Goal: Information Seeking & Learning: Learn about a topic

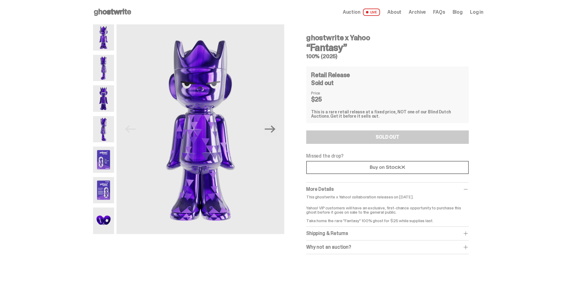
click at [379, 13] on span "LIVE" at bounding box center [371, 12] width 17 height 7
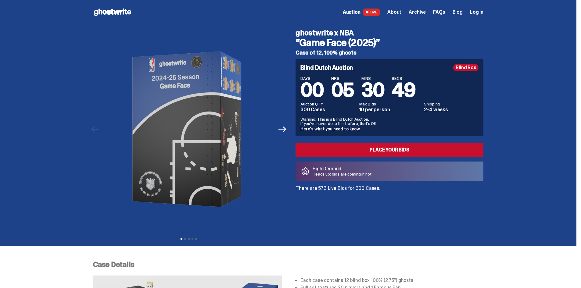
click at [357, 13] on span "Auction" at bounding box center [352, 12] width 18 height 5
click at [399, 13] on span "About" at bounding box center [395, 12] width 14 height 5
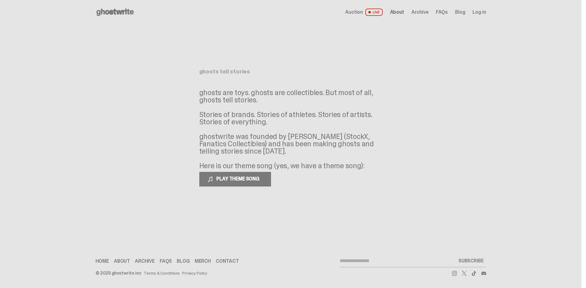
click at [421, 12] on span "Archive" at bounding box center [419, 12] width 17 height 5
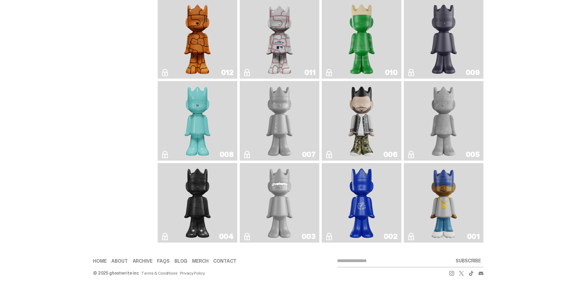
scroll to position [117, 0]
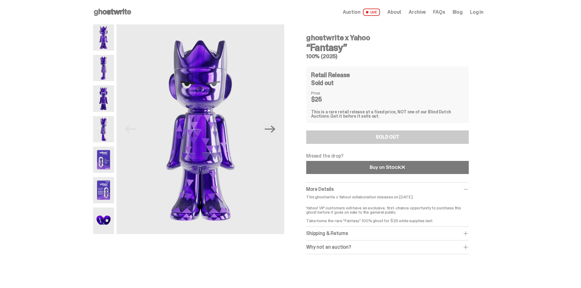
click at [405, 168] on use at bounding box center [387, 167] width 35 height 4
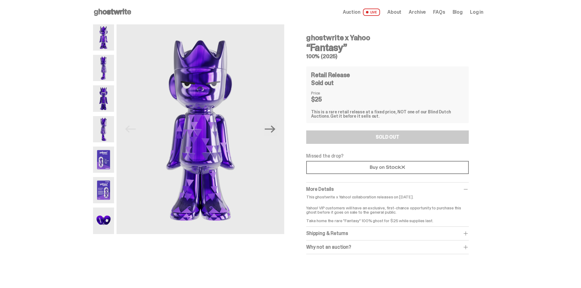
click at [107, 73] on img at bounding box center [103, 68] width 21 height 26
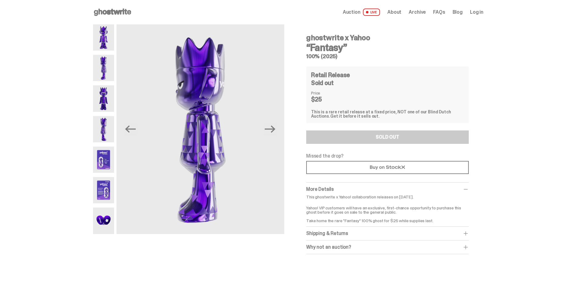
click at [99, 112] on div at bounding box center [103, 129] width 21 height 210
click at [99, 140] on img at bounding box center [103, 129] width 21 height 26
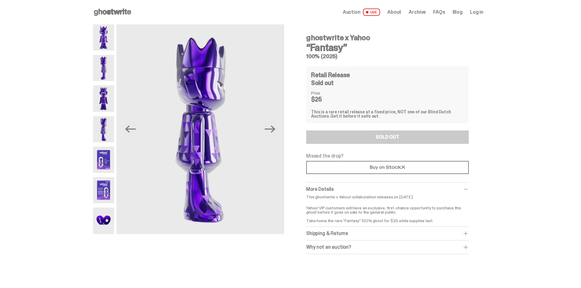
click at [107, 101] on img at bounding box center [103, 98] width 21 height 26
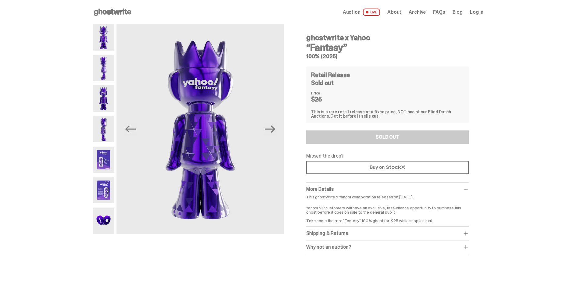
click at [107, 177] on img at bounding box center [103, 190] width 21 height 26
